Goal: Information Seeking & Learning: Learn about a topic

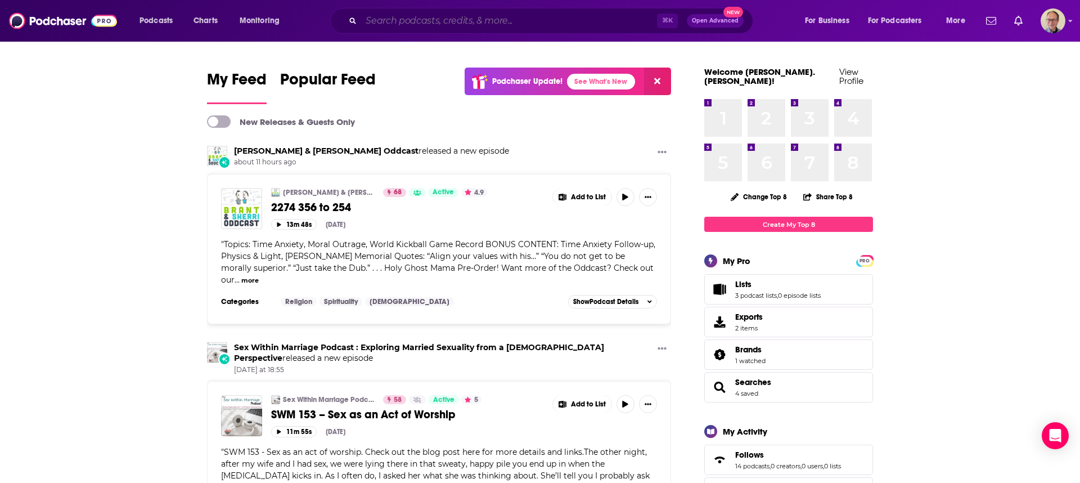
click at [430, 21] on input "Search podcasts, credits, & more..." at bounding box center [509, 21] width 296 height 18
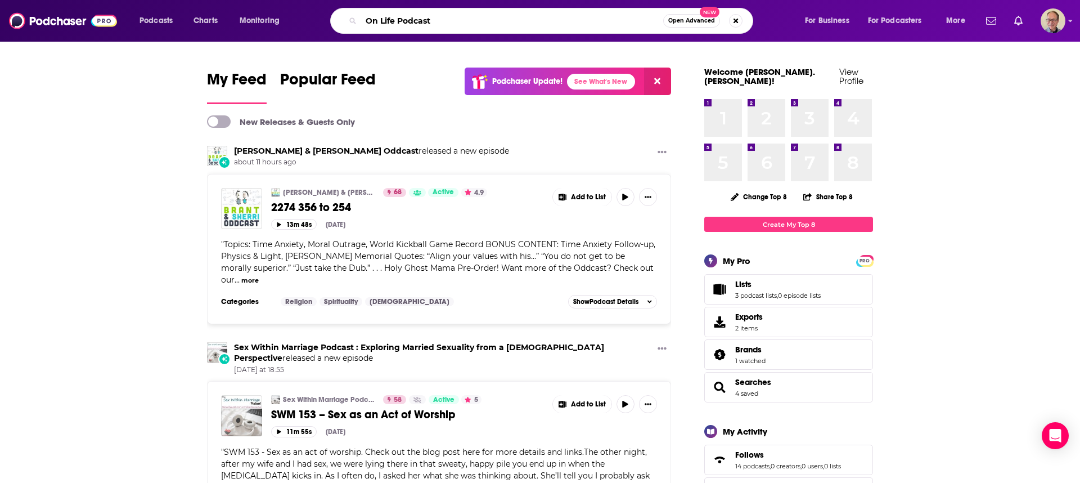
type input "On Life Podcast"
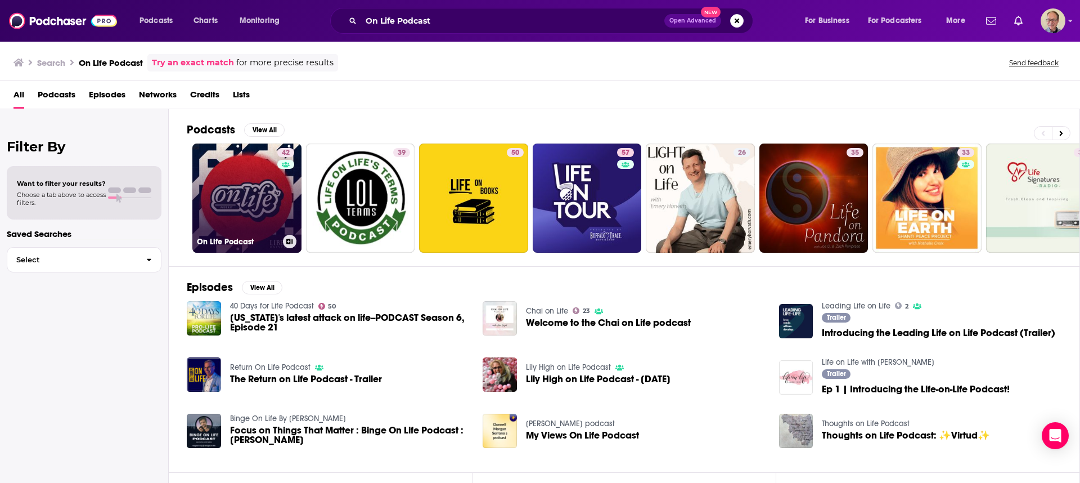
click at [237, 201] on link "42 On Life Podcast" at bounding box center [246, 197] width 109 height 109
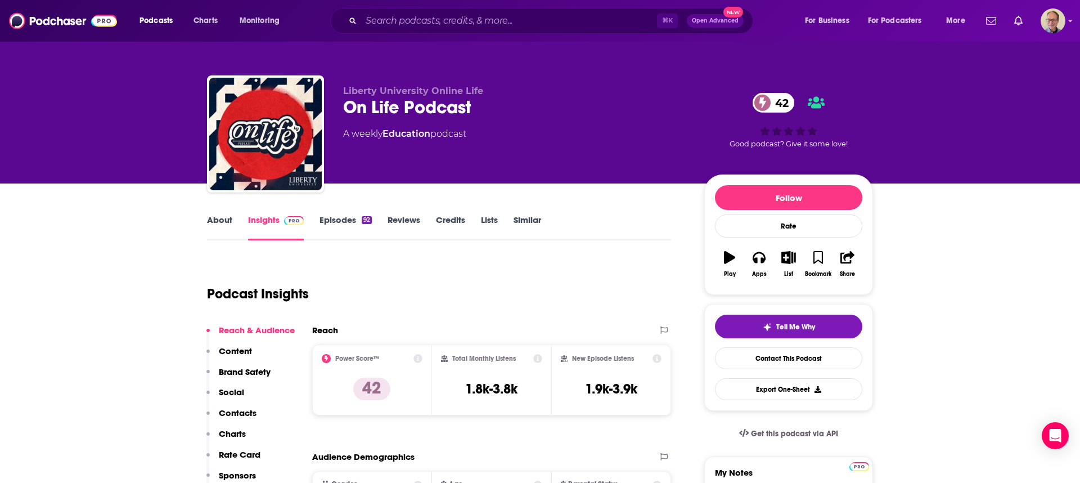
click at [211, 218] on link "About" at bounding box center [219, 227] width 25 height 26
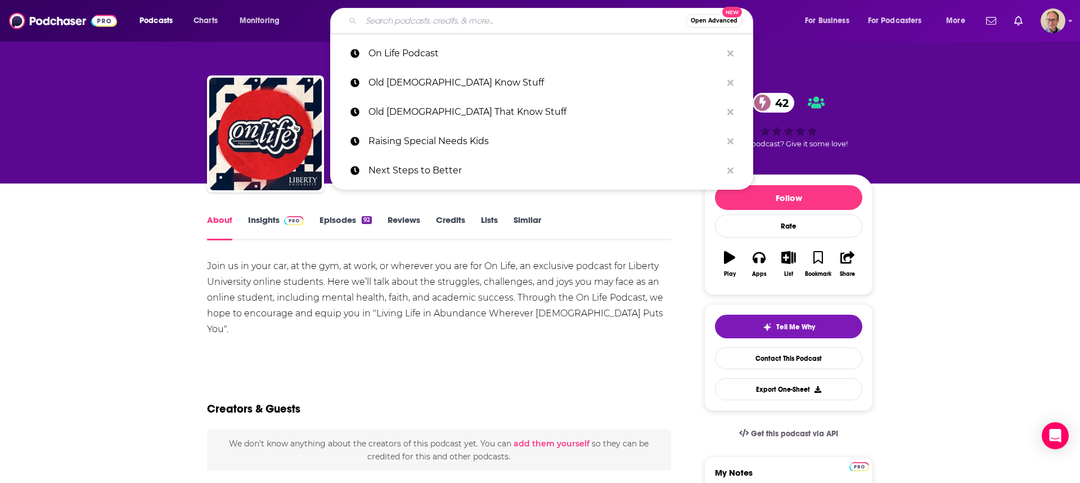
click at [403, 17] on input "Search podcasts, credits, & more..." at bounding box center [523, 21] width 325 height 18
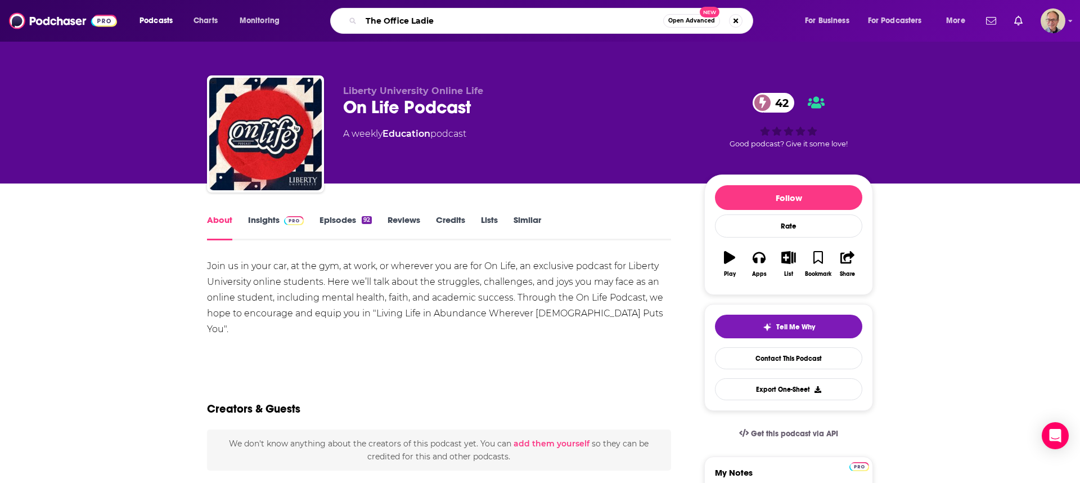
type input "The Office [DEMOGRAPHIC_DATA]"
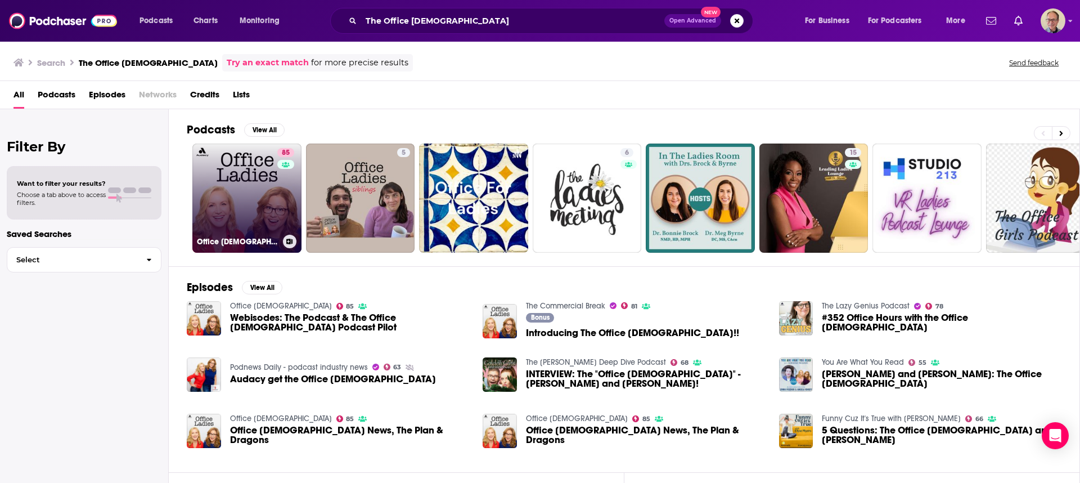
click at [241, 185] on link "85 Office [DEMOGRAPHIC_DATA]" at bounding box center [246, 197] width 109 height 109
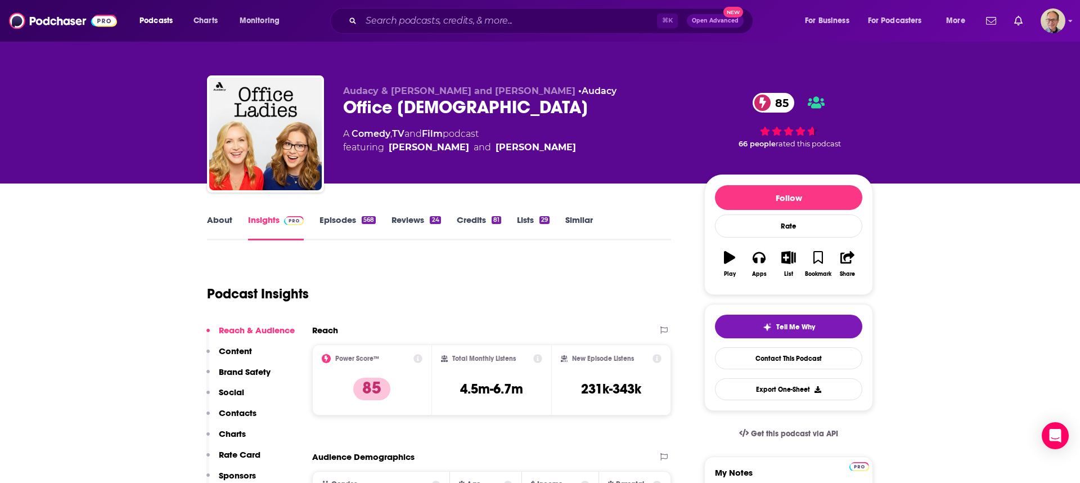
click at [220, 218] on link "About" at bounding box center [219, 227] width 25 height 26
